Goal: Task Accomplishment & Management: Manage account settings

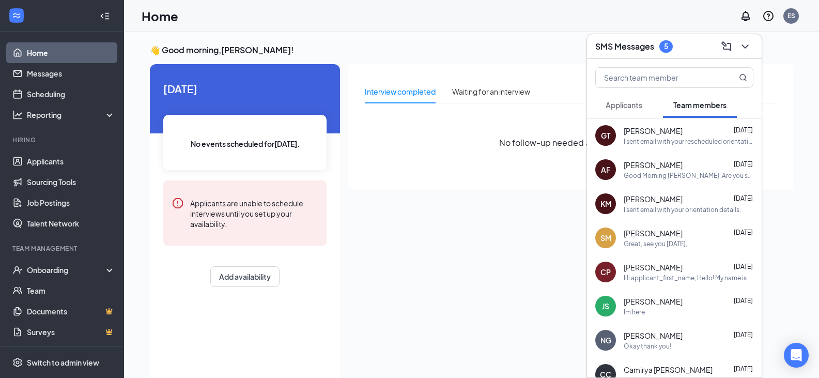
click at [636, 104] on span "Applicants" at bounding box center [624, 104] width 37 height 9
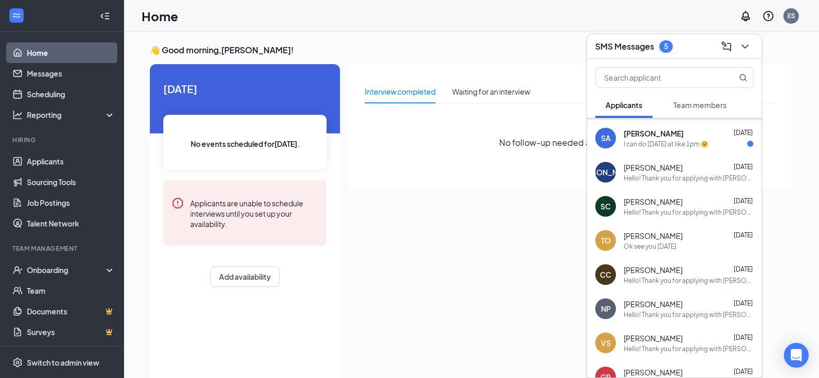
scroll to position [186, 0]
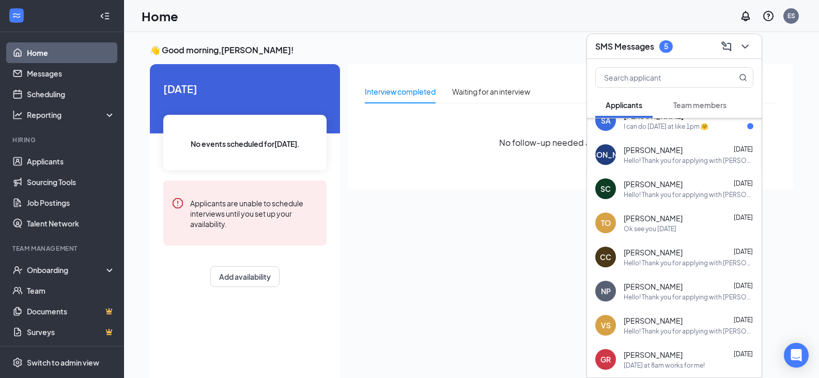
click at [667, 227] on div "Ok see you [DATE]" at bounding box center [650, 228] width 53 height 9
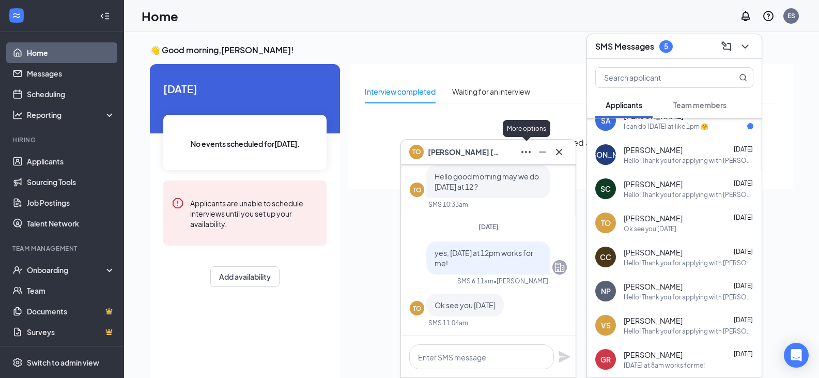
click at [524, 152] on icon "Ellipses" at bounding box center [526, 152] width 12 height 12
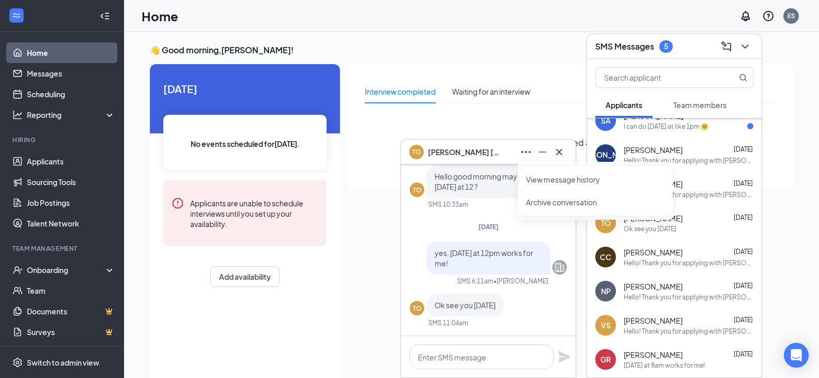
click at [532, 183] on link "View message history" at bounding box center [595, 179] width 139 height 10
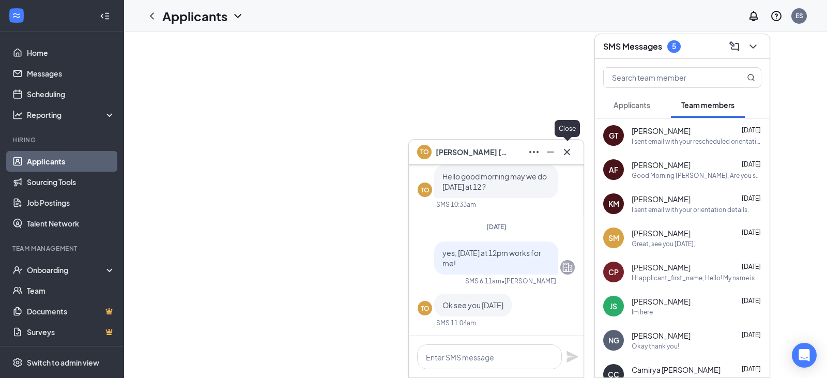
click at [568, 155] on icon "Cross" at bounding box center [567, 152] width 12 height 12
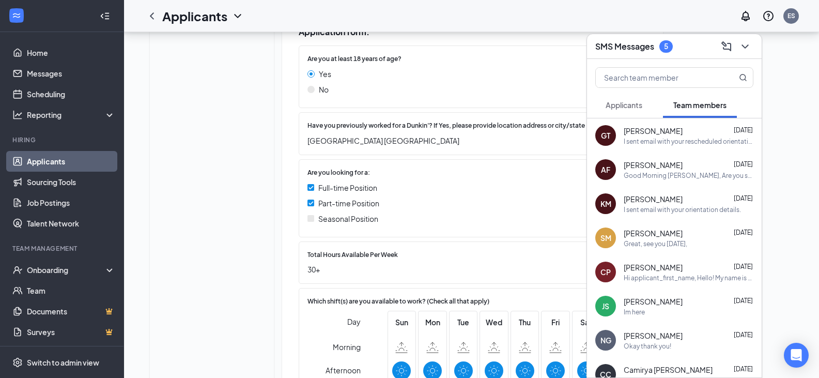
scroll to position [172, 0]
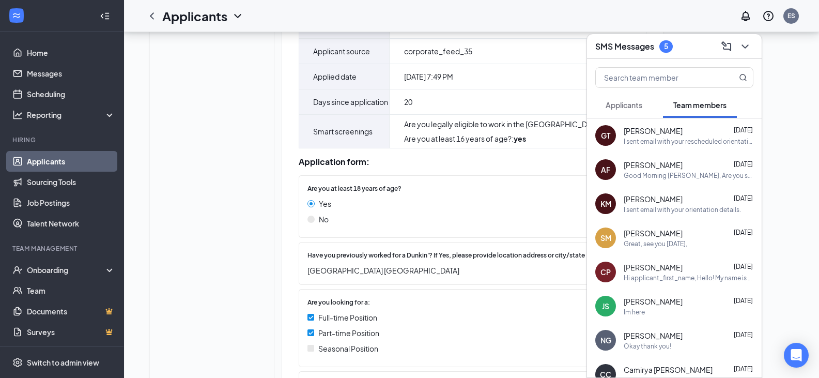
click at [636, 101] on span "Applicants" at bounding box center [624, 104] width 37 height 9
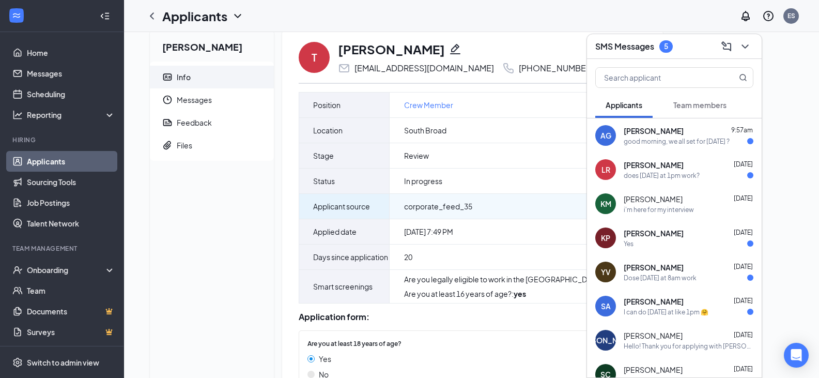
scroll to position [0, 0]
